Goal: Understand process/instructions

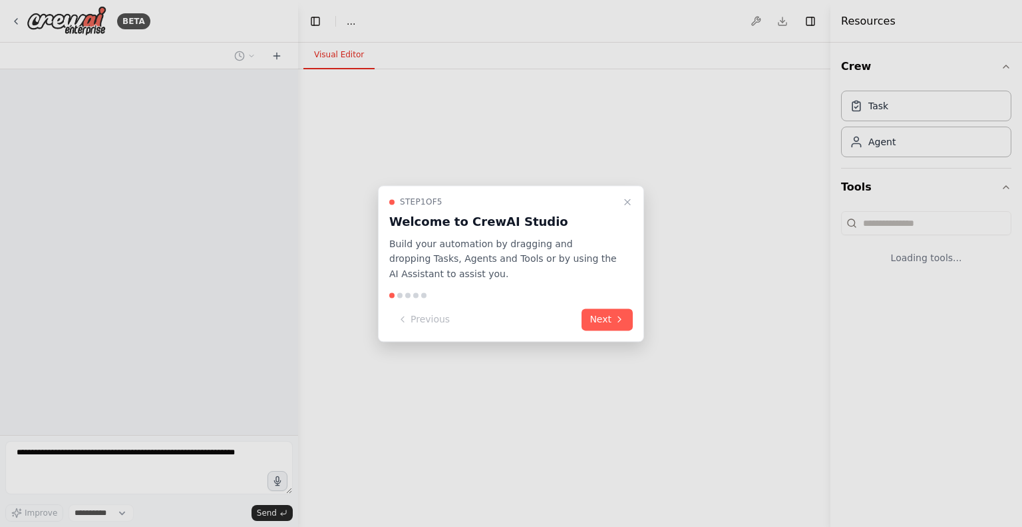
select select "****"
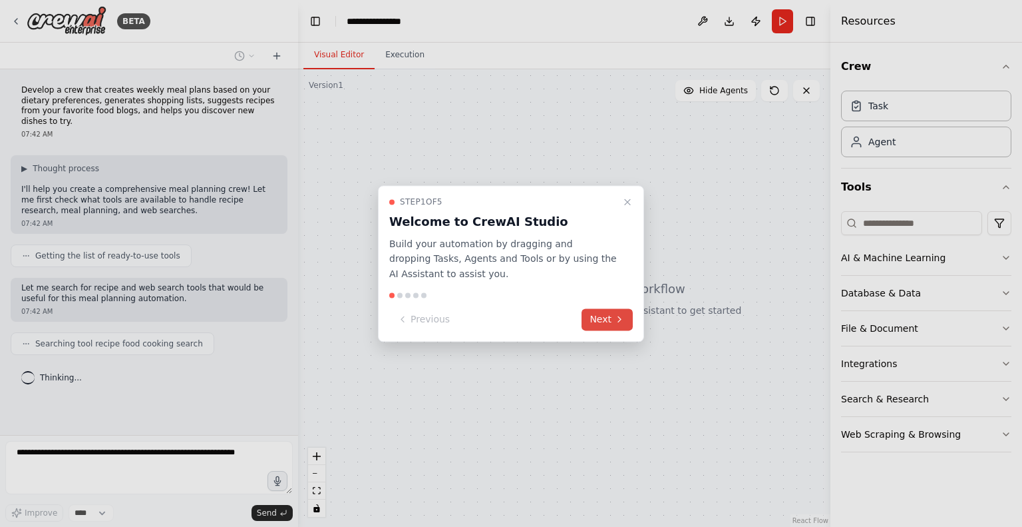
click at [610, 325] on button "Next" at bounding box center [607, 319] width 51 height 22
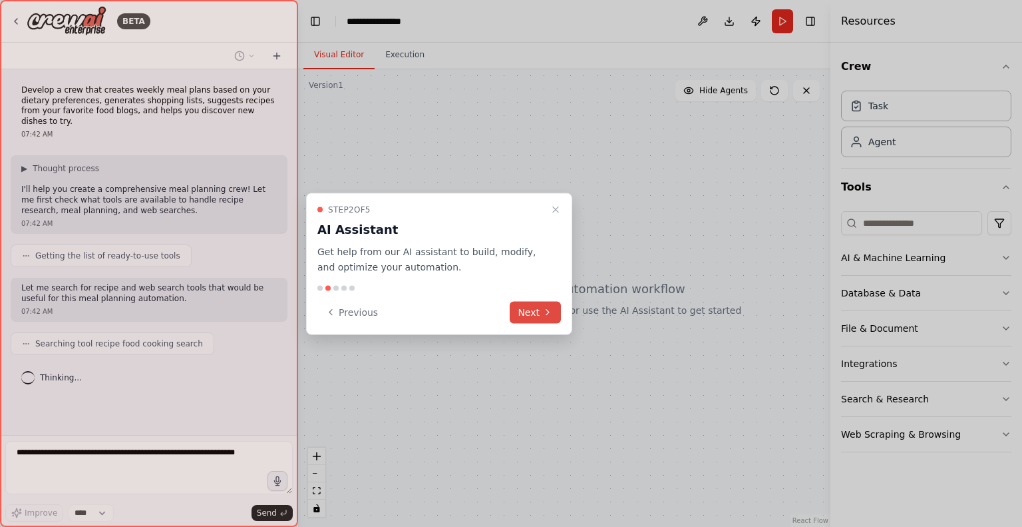
click at [536, 312] on button "Next" at bounding box center [535, 312] width 51 height 22
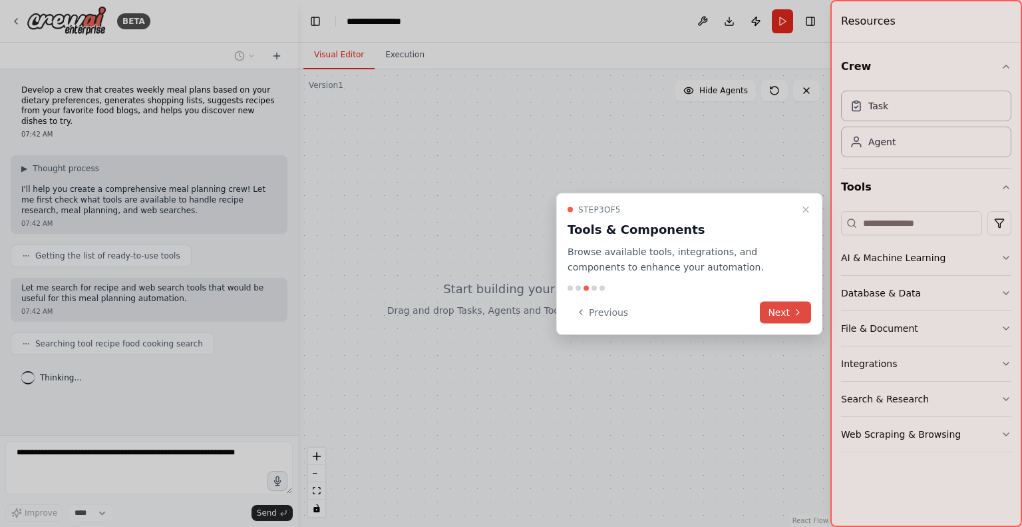
click at [776, 309] on button "Next" at bounding box center [785, 312] width 51 height 22
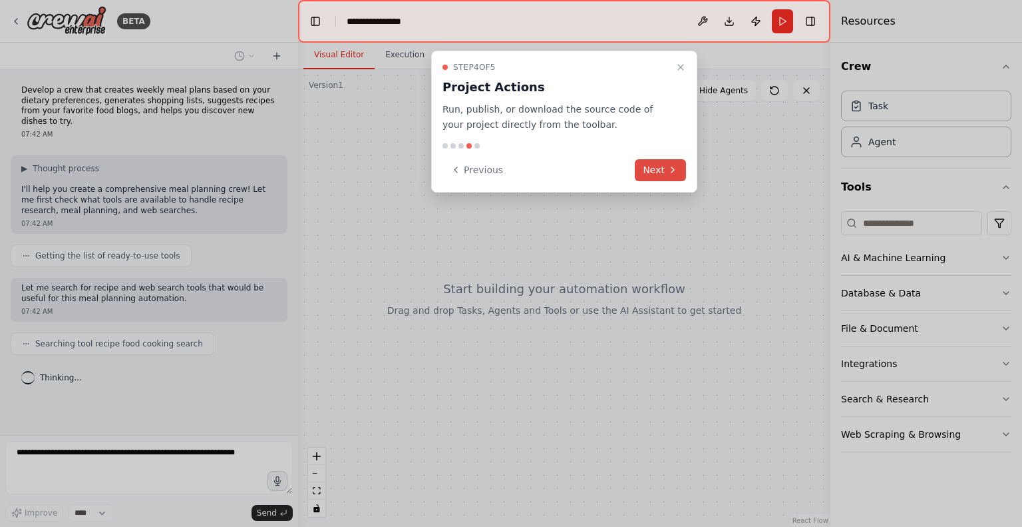
click at [671, 166] on icon at bounding box center [673, 169] width 11 height 11
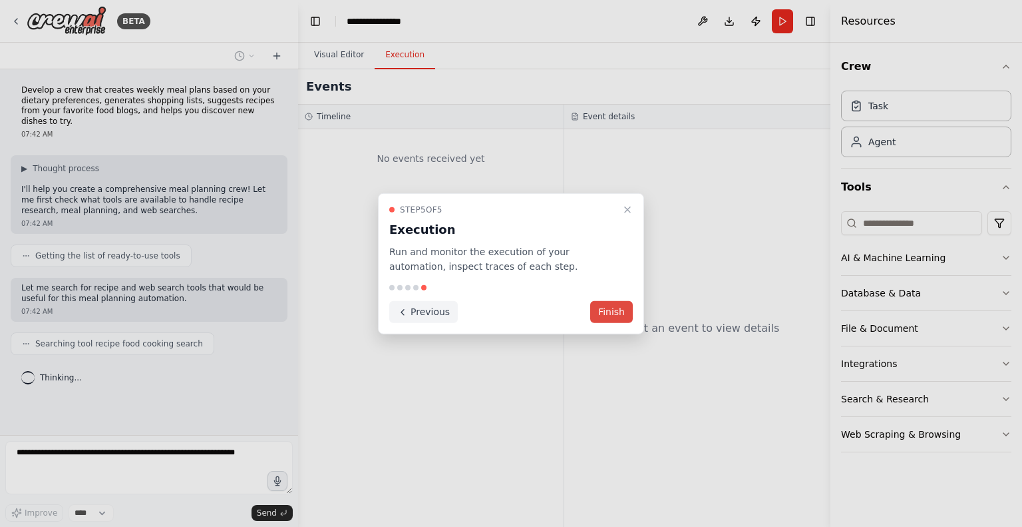
click at [417, 316] on button "Previous" at bounding box center [423, 312] width 69 height 22
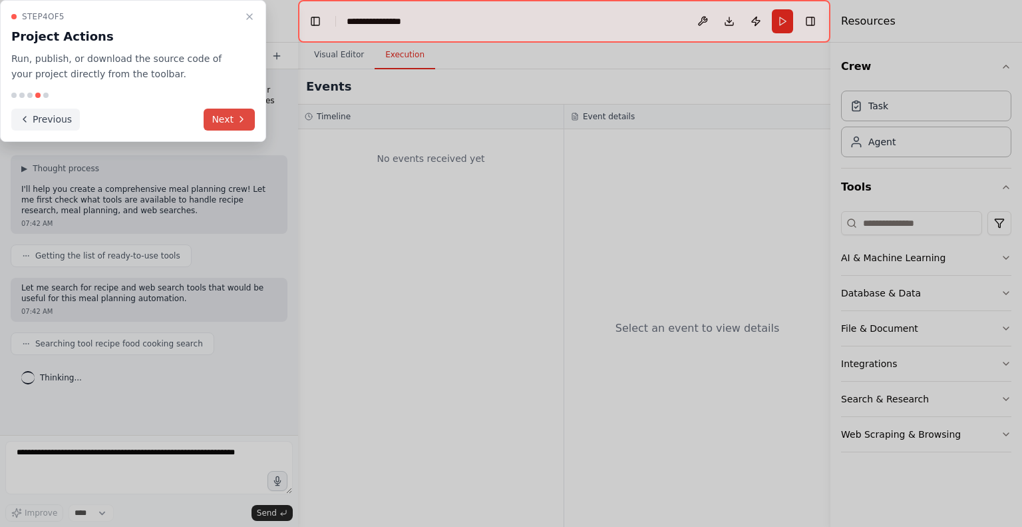
click at [50, 122] on button "Previous" at bounding box center [45, 119] width 69 height 22
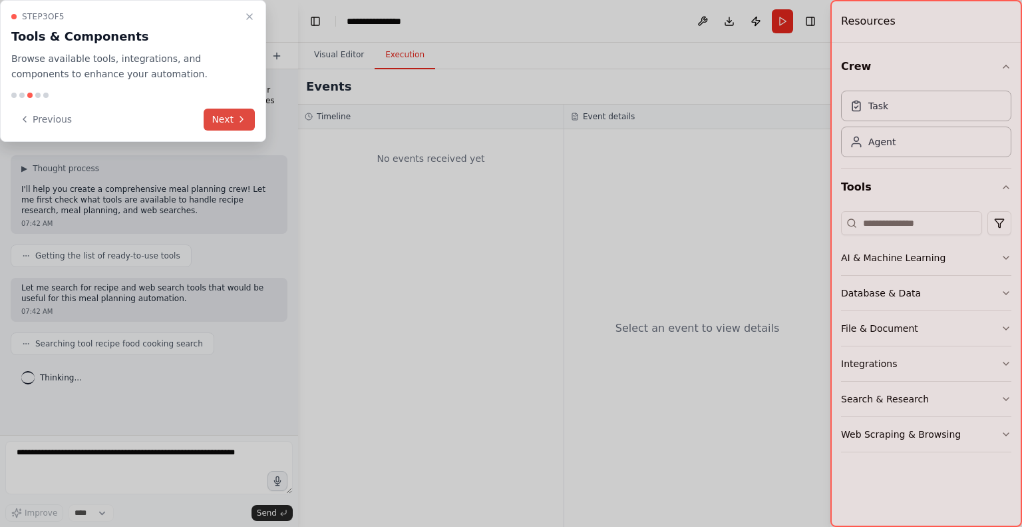
click at [225, 110] on button "Next" at bounding box center [229, 119] width 51 height 22
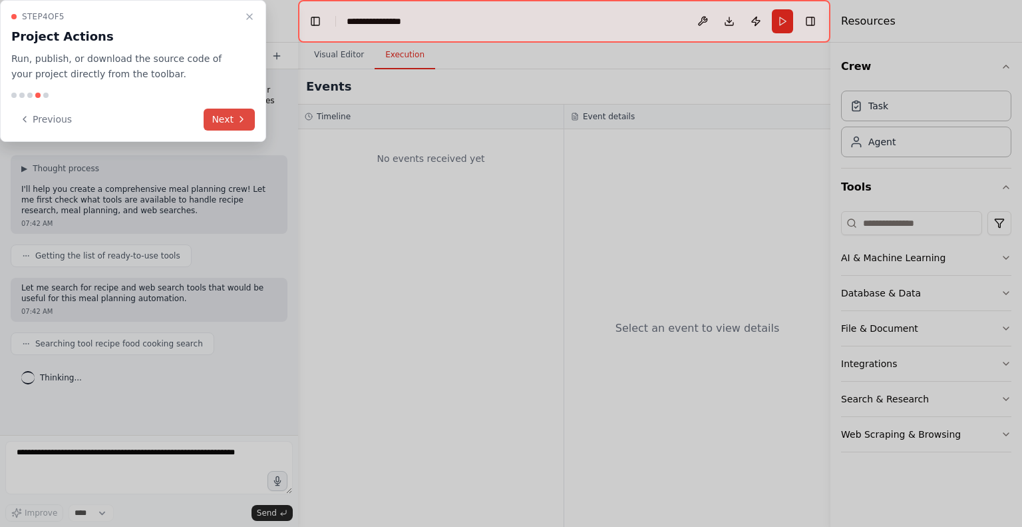
click at [225, 110] on button "Next" at bounding box center [229, 119] width 51 height 22
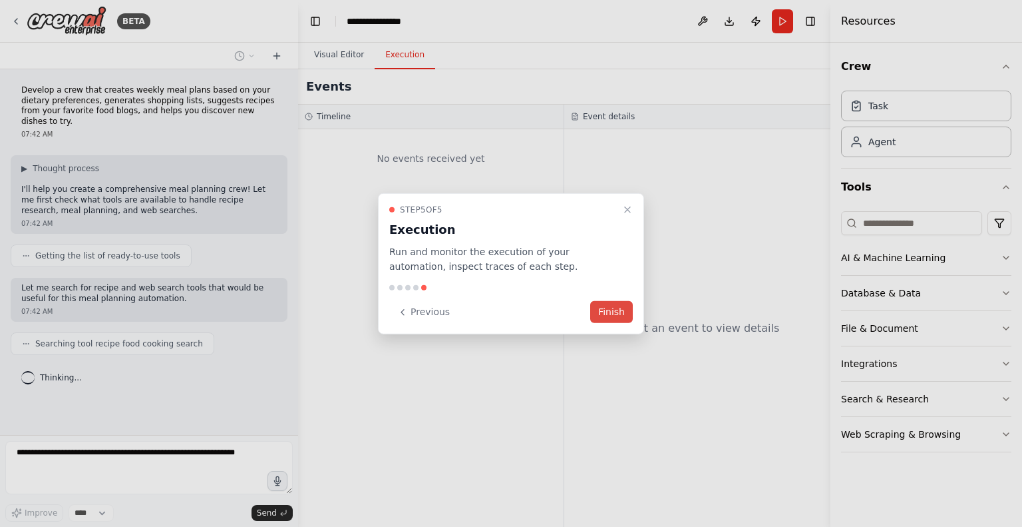
click at [610, 312] on button "Finish" at bounding box center [611, 312] width 43 height 22
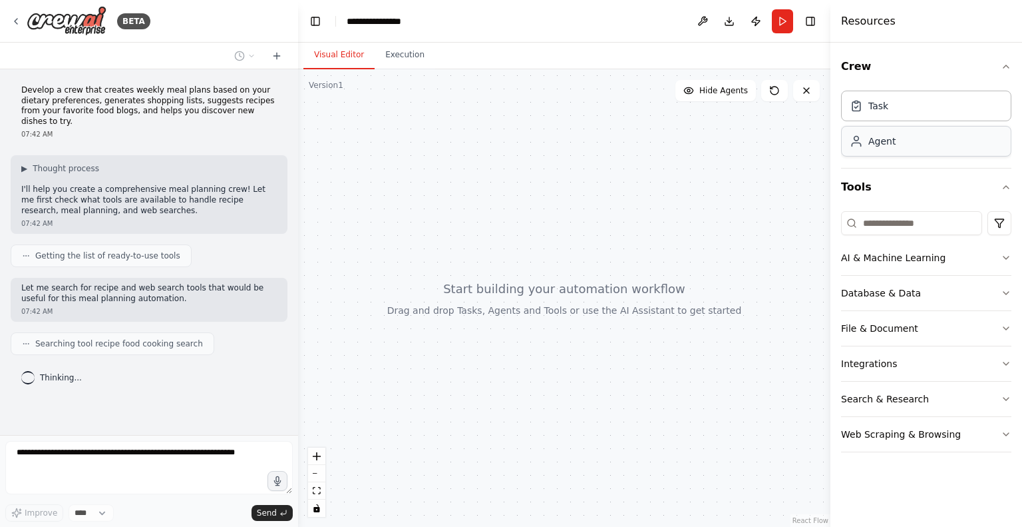
click at [947, 152] on div "Agent" at bounding box center [926, 141] width 170 height 31
click at [876, 131] on div "Agent" at bounding box center [926, 141] width 170 height 31
click at [878, 95] on div "Task" at bounding box center [926, 105] width 170 height 31
click at [897, 144] on div "Agent" at bounding box center [926, 141] width 170 height 31
click at [883, 213] on input at bounding box center [911, 223] width 141 height 24
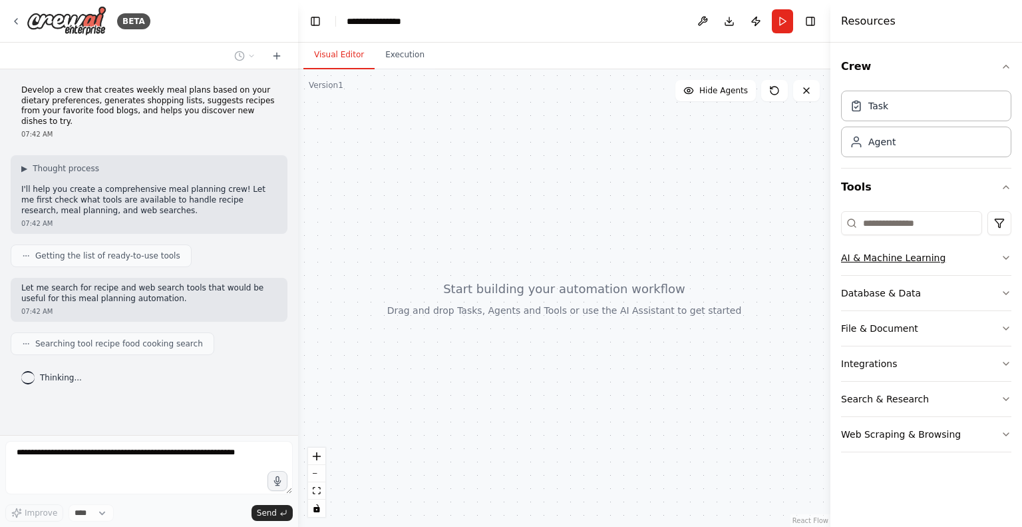
click at [890, 257] on button "AI & Machine Learning" at bounding box center [926, 257] width 170 height 35
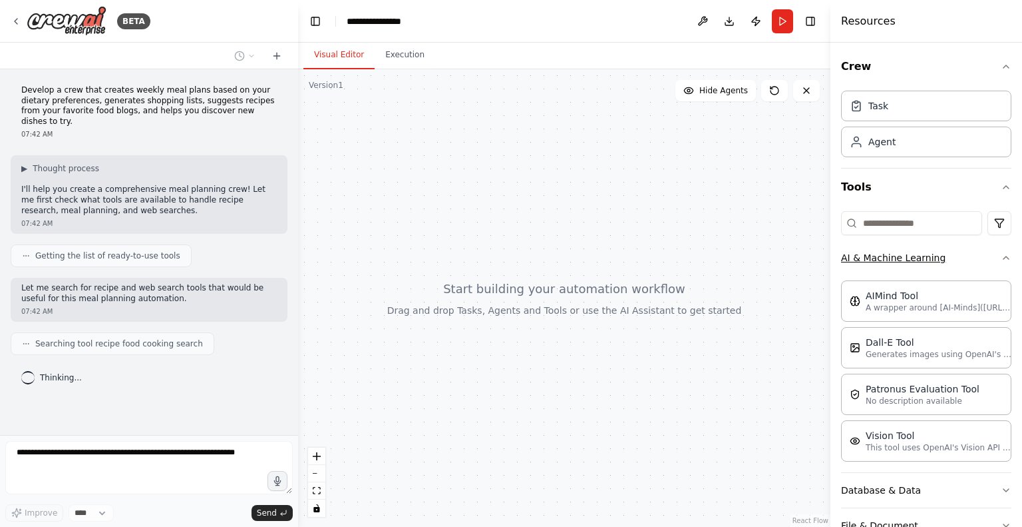
scroll to position [141, 0]
